Goal: Information Seeking & Learning: Learn about a topic

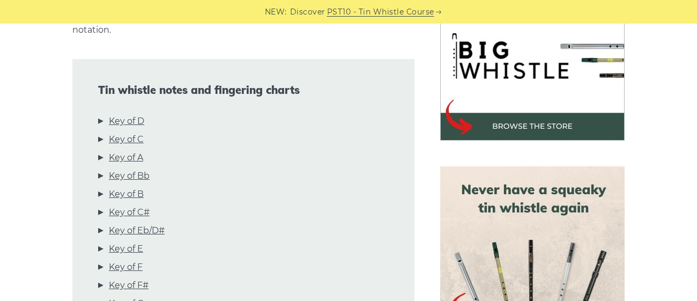
scroll to position [364, 0]
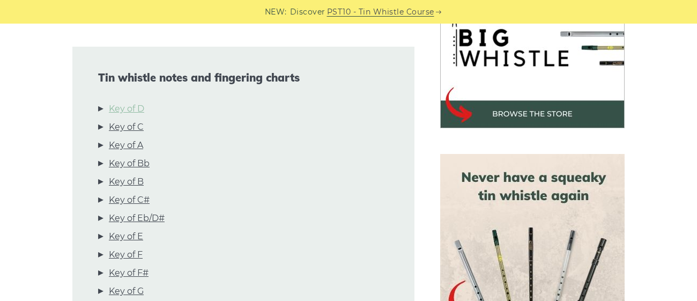
click at [129, 102] on link "Key of D" at bounding box center [126, 109] width 35 height 14
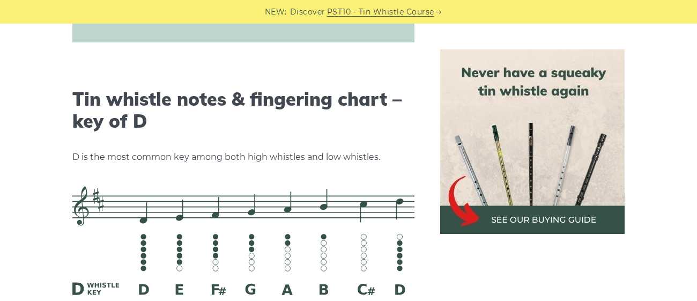
scroll to position [1671, 0]
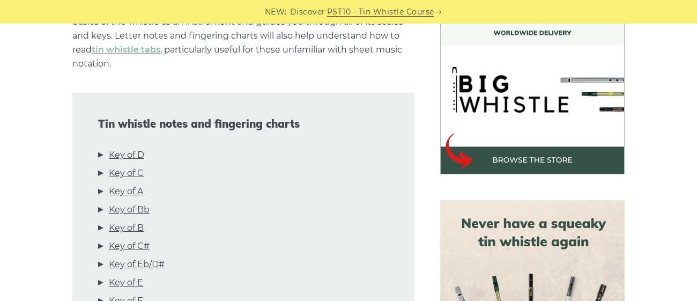
scroll to position [330, 0]
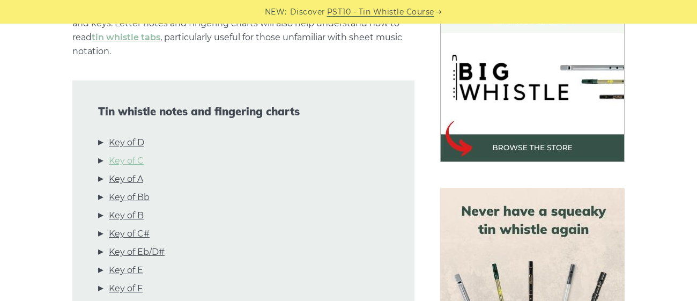
click at [126, 154] on link "Key of C" at bounding box center [126, 161] width 35 height 14
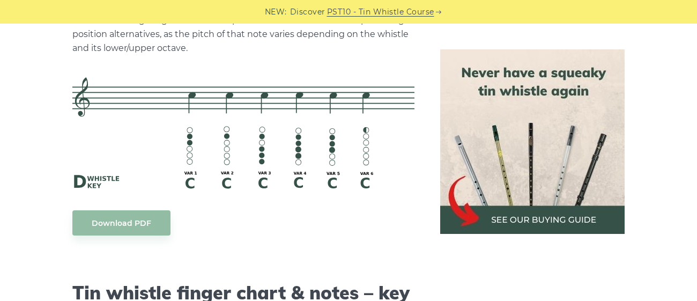
scroll to position [2686, 0]
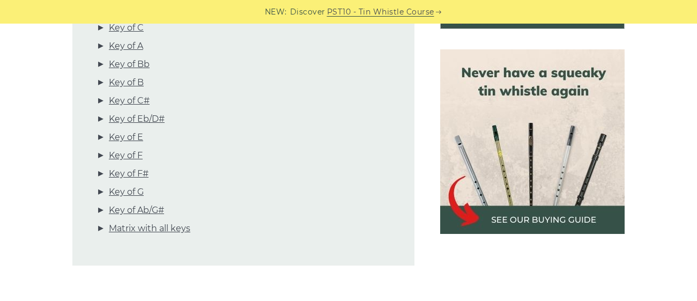
scroll to position [475, 0]
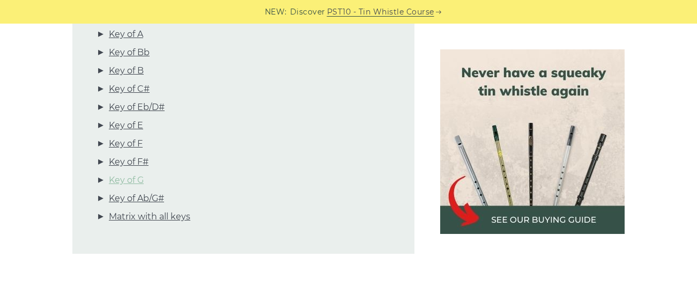
click at [121, 173] on link "Key of G" at bounding box center [126, 180] width 35 height 14
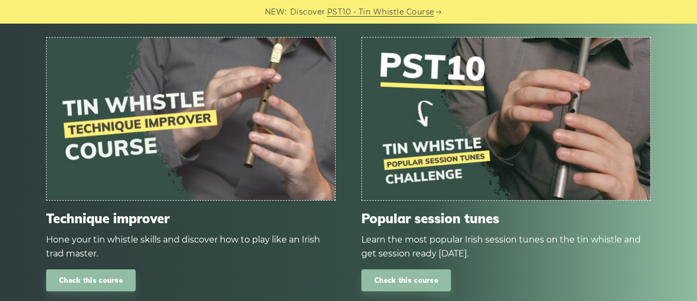
scroll to position [6348, 0]
